Goal: Register for event/course: Register for event/course

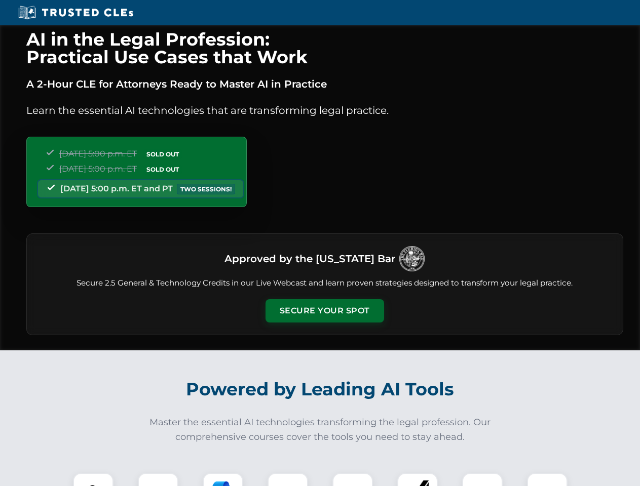
click at [324, 311] on button "Secure Your Spot" at bounding box center [324, 310] width 119 height 23
click at [93, 480] on img at bounding box center [93, 493] width 29 height 29
